Goal: Find specific page/section: Find specific page/section

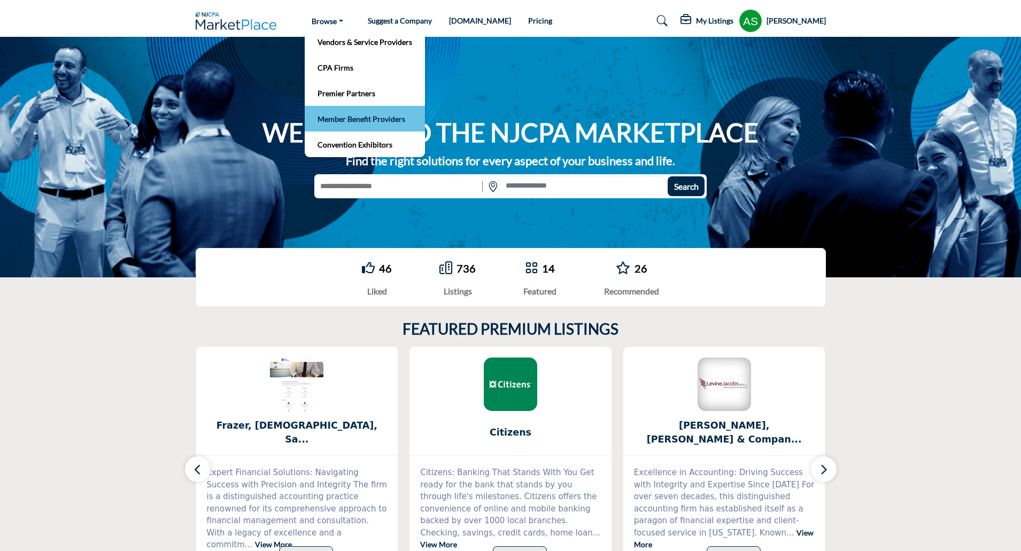
click at [370, 125] on link "Member Benefit Providers" at bounding box center [365, 118] width 110 height 15
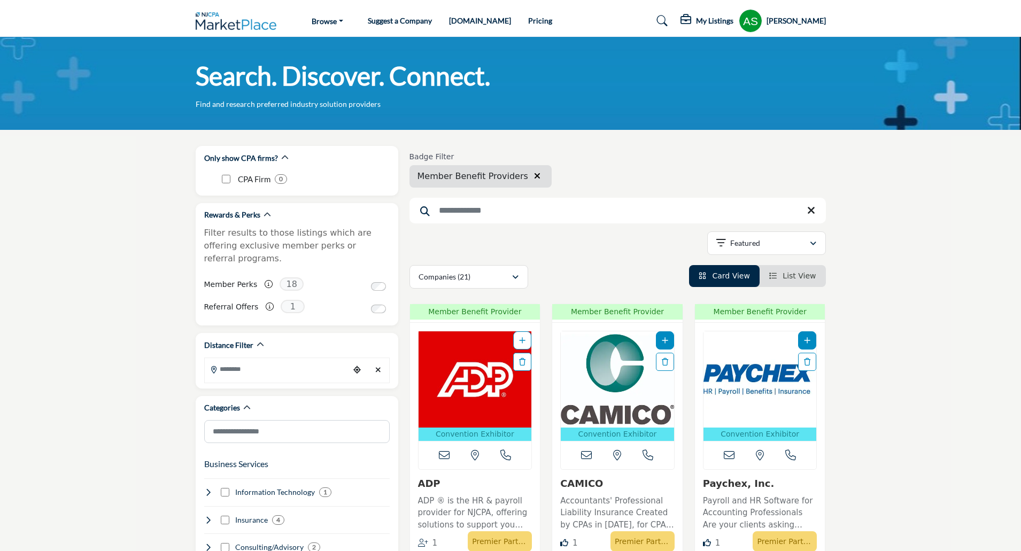
click at [534, 180] on icon "button" at bounding box center [537, 176] width 6 height 9
